Goal: Transaction & Acquisition: Purchase product/service

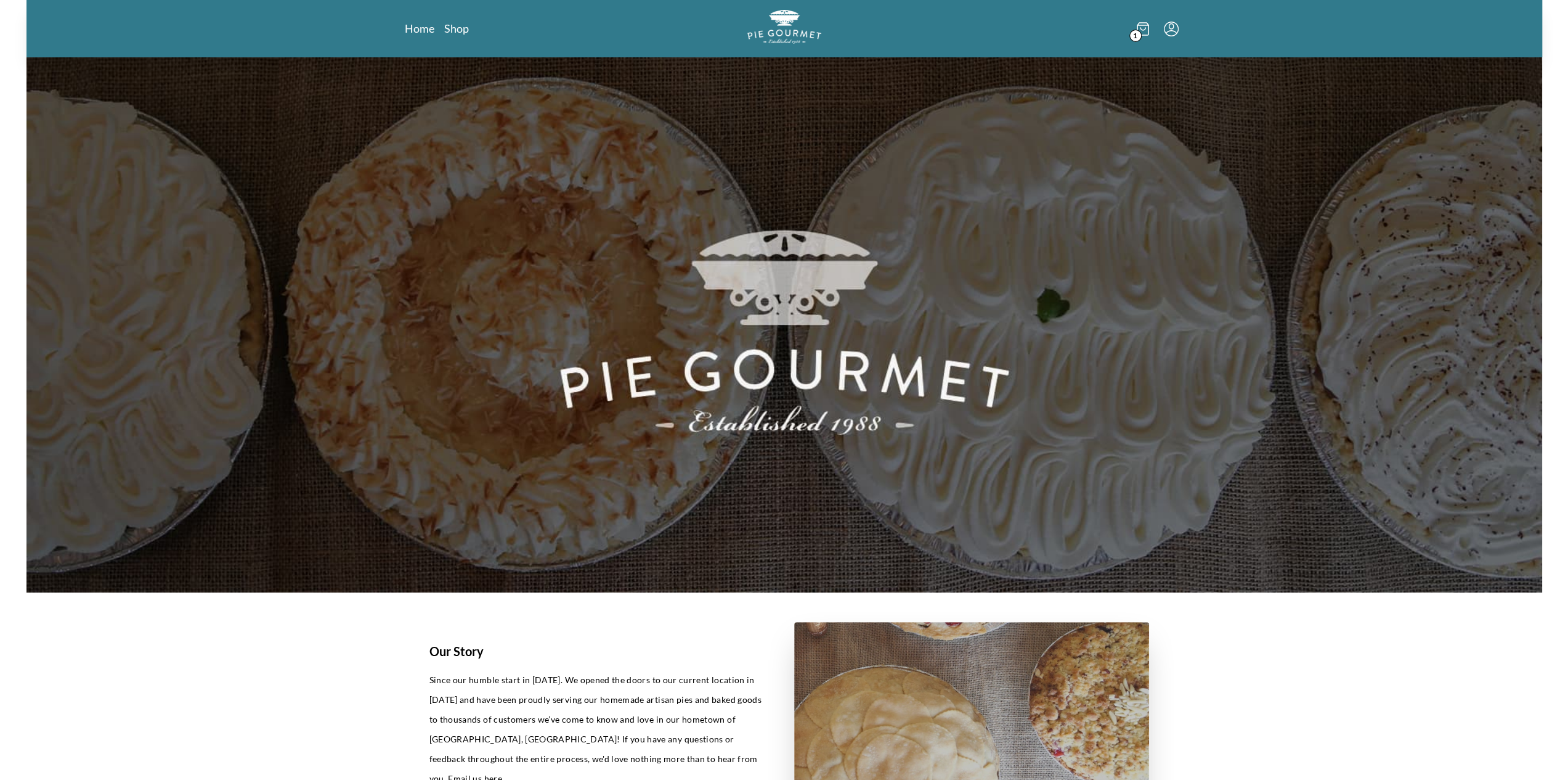
click at [1138, 33] on span "1" at bounding box center [1136, 36] width 12 height 12
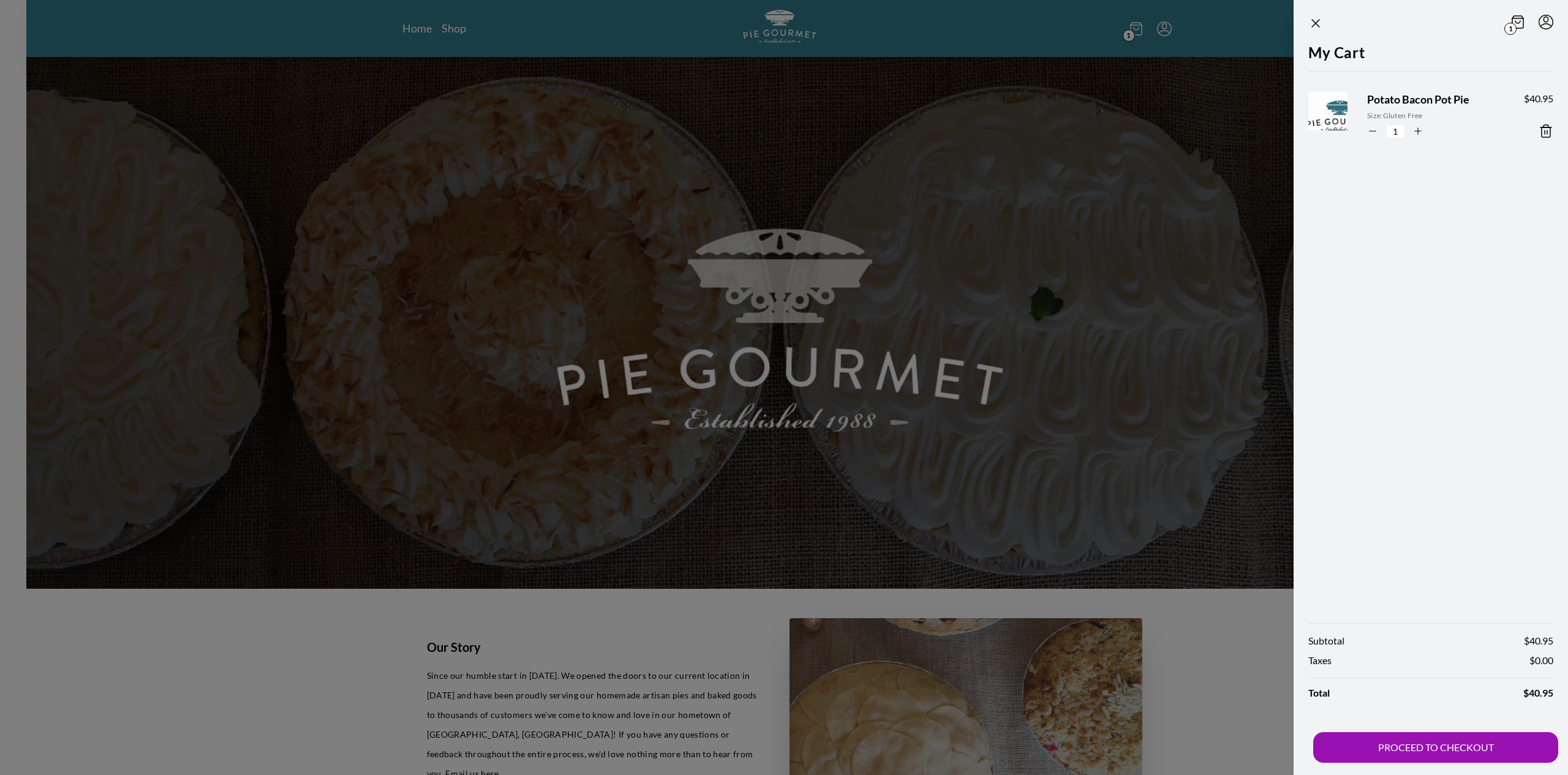
click at [1546, 128] on icon at bounding box center [1546, 131] width 14 height 14
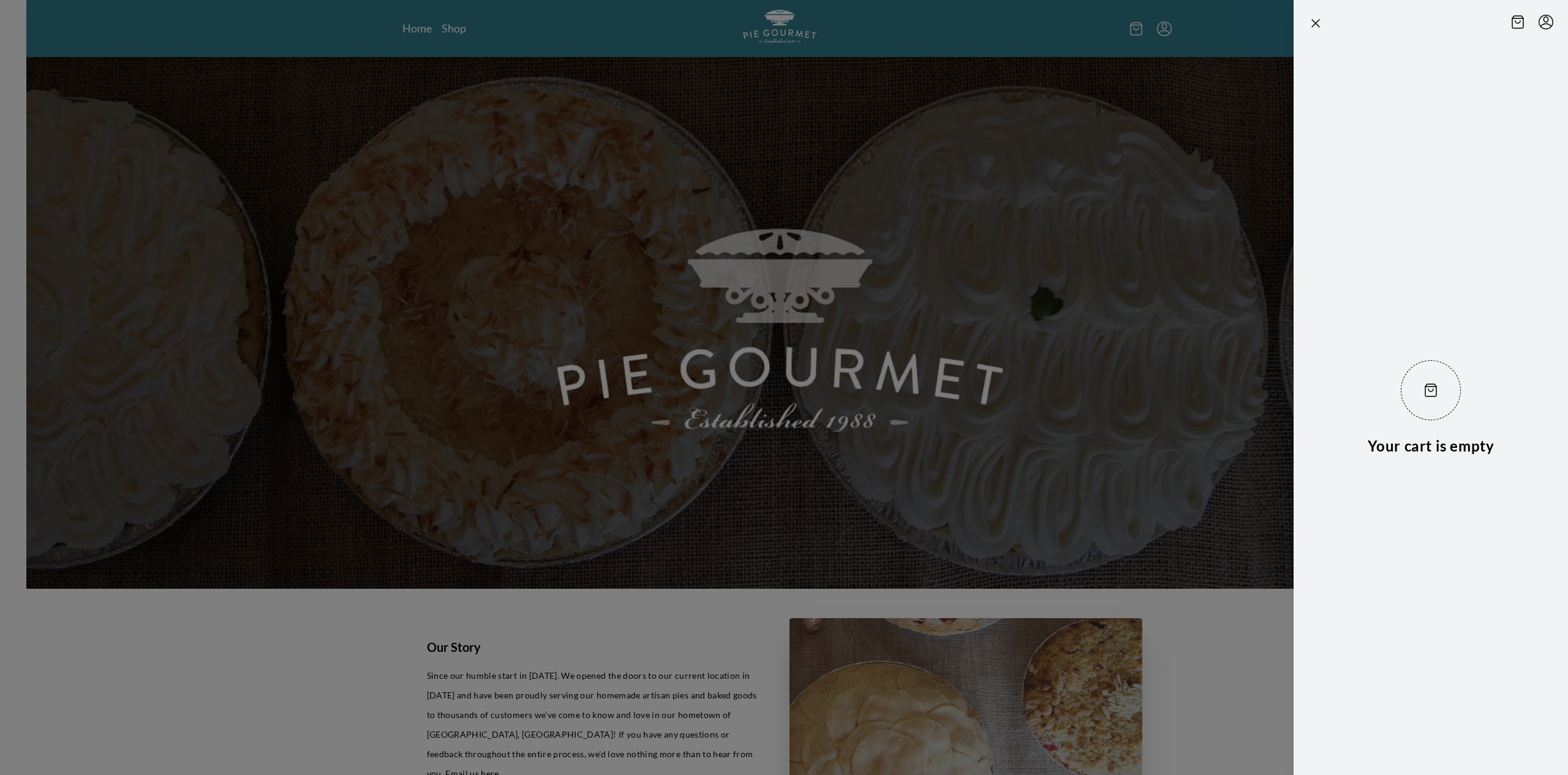
click at [459, 43] on div at bounding box center [784, 387] width 1568 height 775
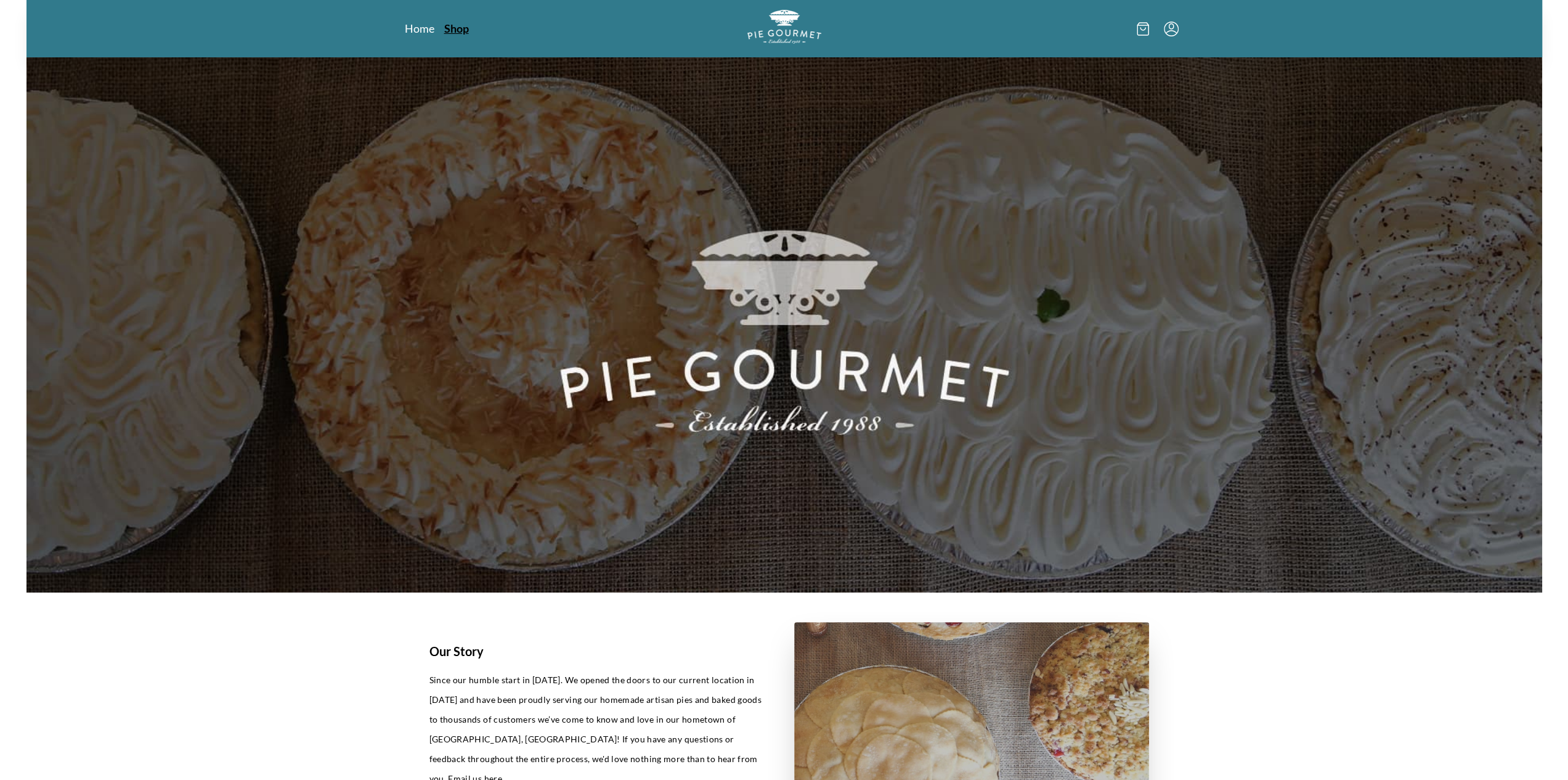
click at [457, 29] on link "Shop" at bounding box center [457, 28] width 25 height 15
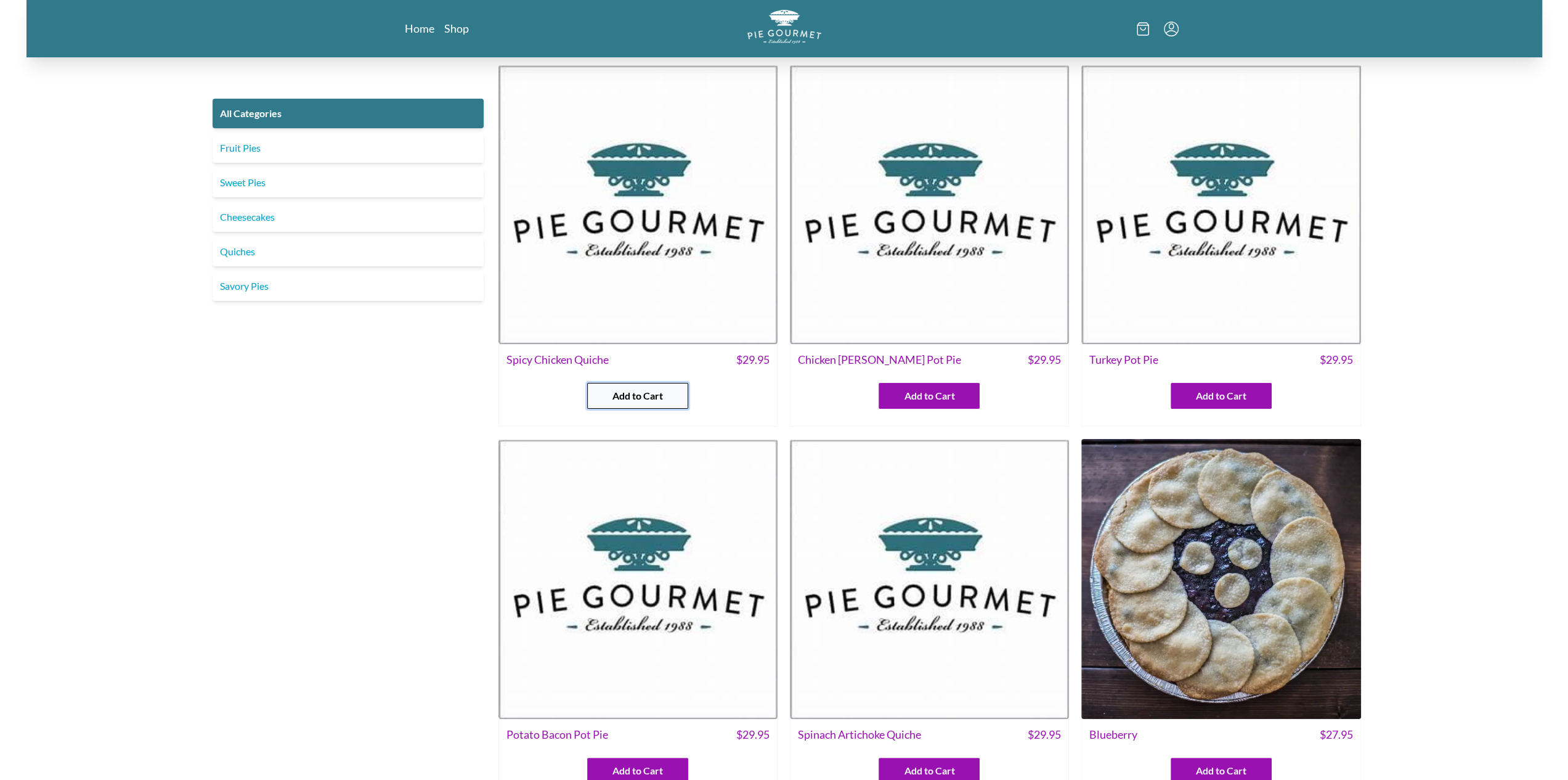
click at [667, 390] on button "Add to Cart" at bounding box center [637, 395] width 101 height 26
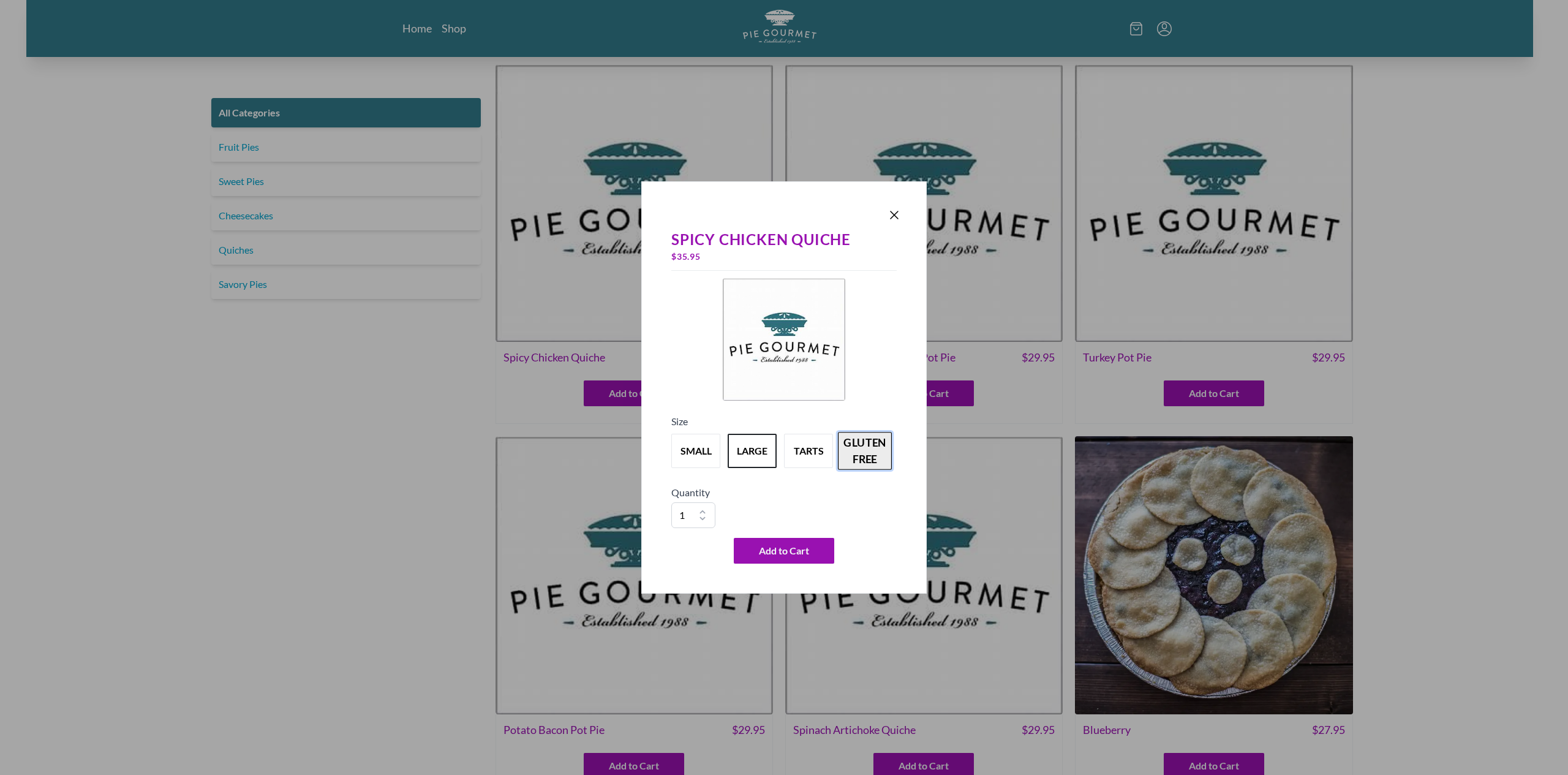
click at [852, 455] on button "gluten free" at bounding box center [865, 451] width 54 height 38
click at [700, 444] on button "small" at bounding box center [696, 451] width 54 height 38
click at [766, 428] on div "small large tarts gluten free" at bounding box center [784, 450] width 225 height 44
click at [767, 444] on button "large" at bounding box center [752, 451] width 54 height 38
click at [897, 210] on icon "Close panel" at bounding box center [894, 215] width 14 height 14
